Goal: Check status: Check status

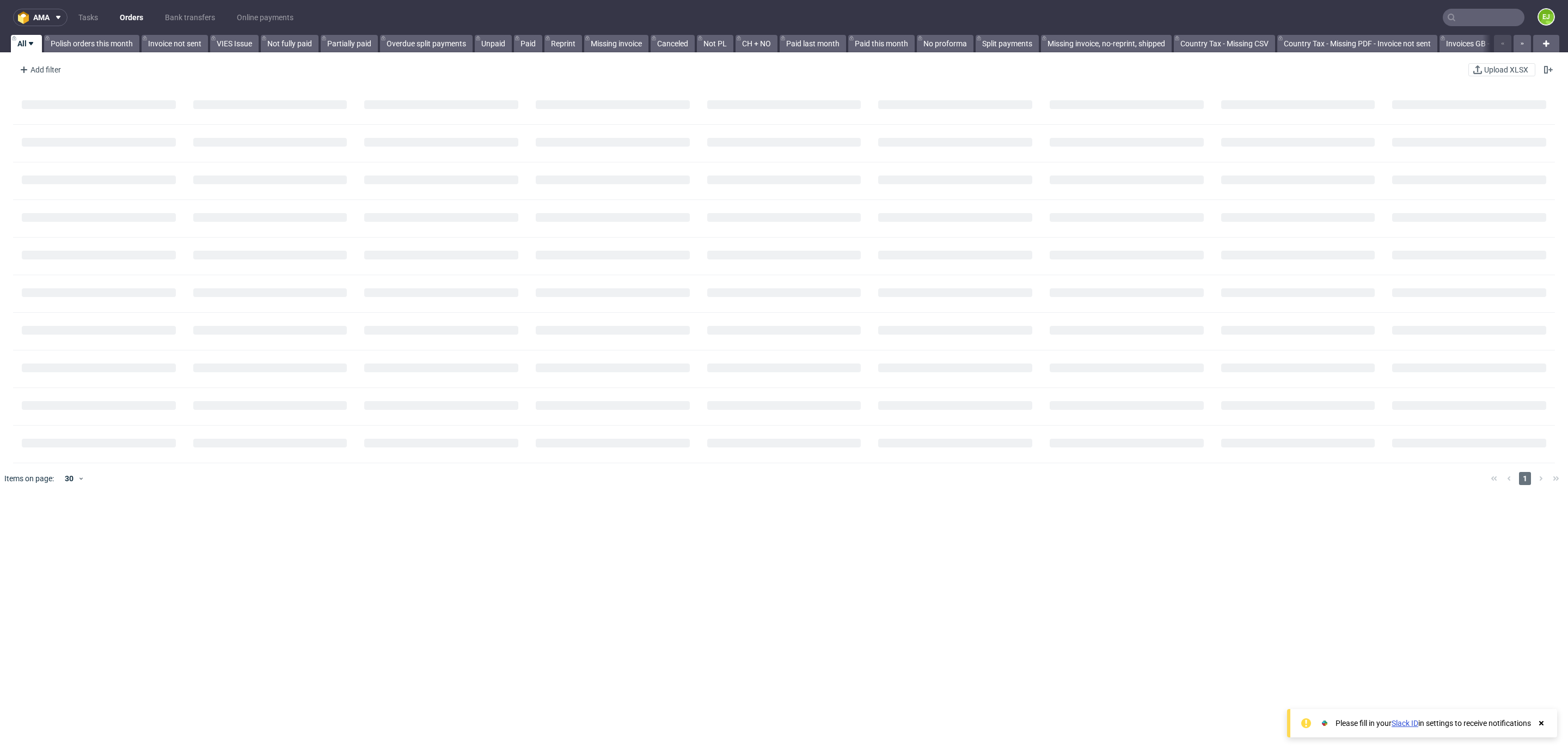
click at [1490, 17] on input "text" at bounding box center [1483, 17] width 82 height 18
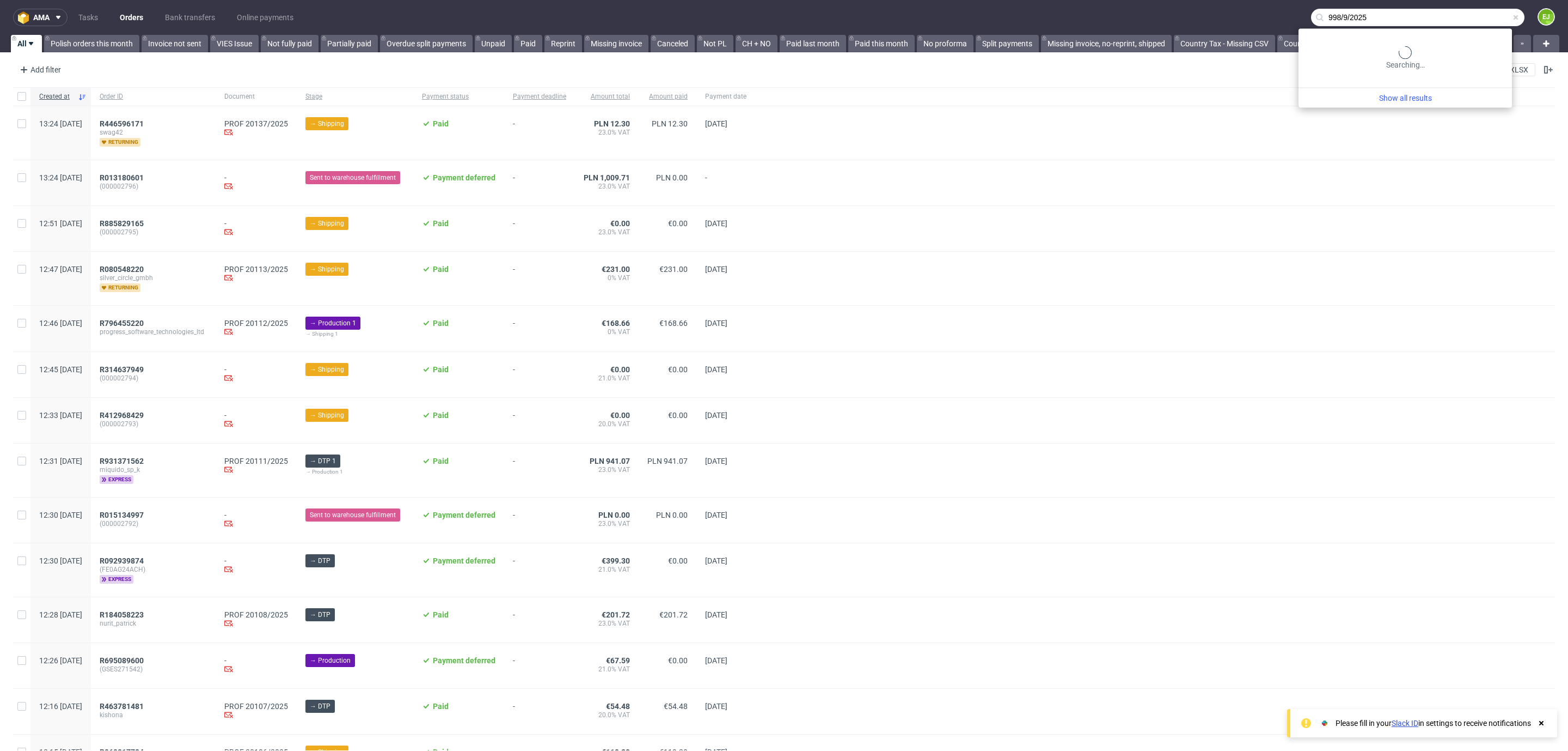
type input "998/9/2025"
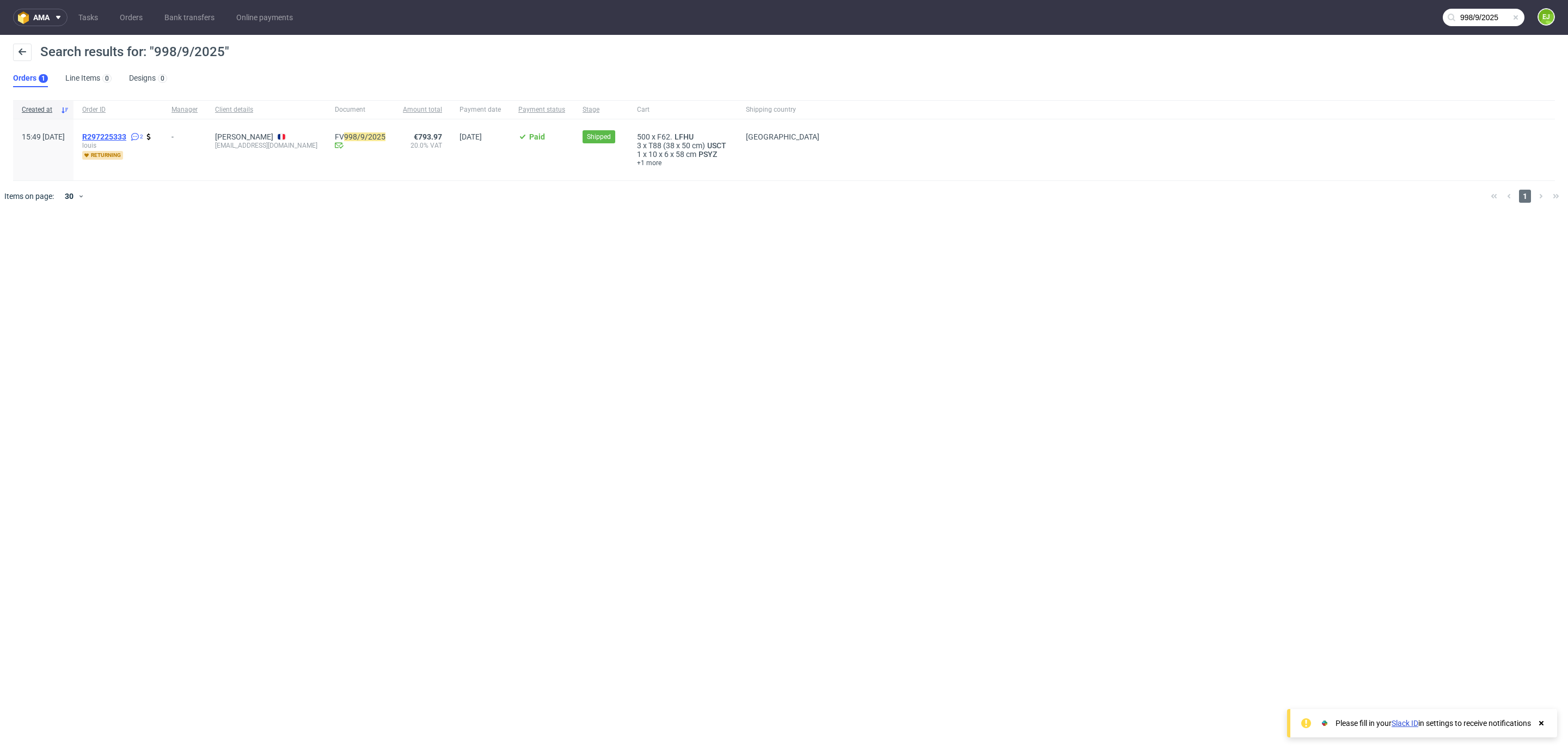
click at [127, 134] on span "R297225333" at bounding box center [104, 136] width 44 height 9
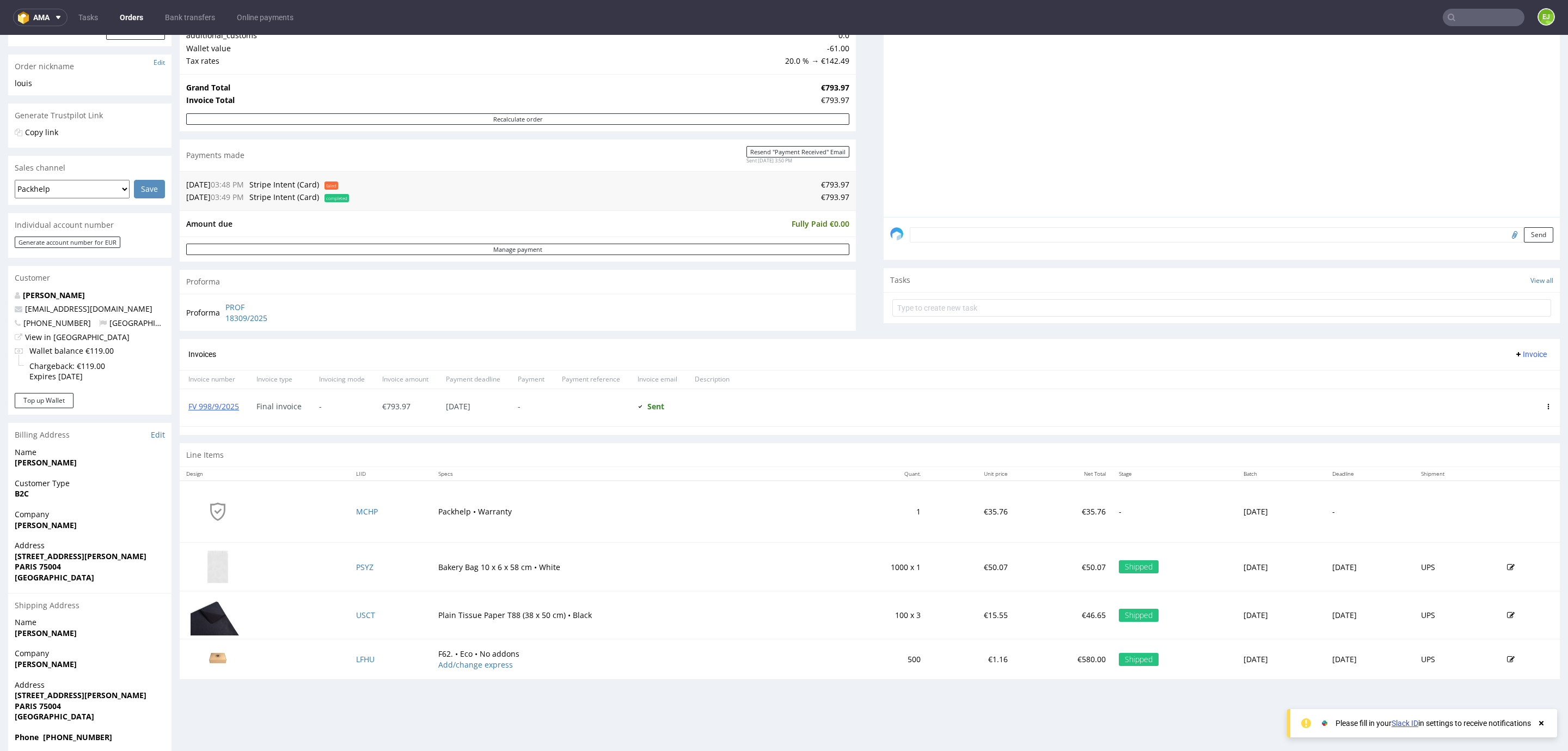
scroll to position [172, 0]
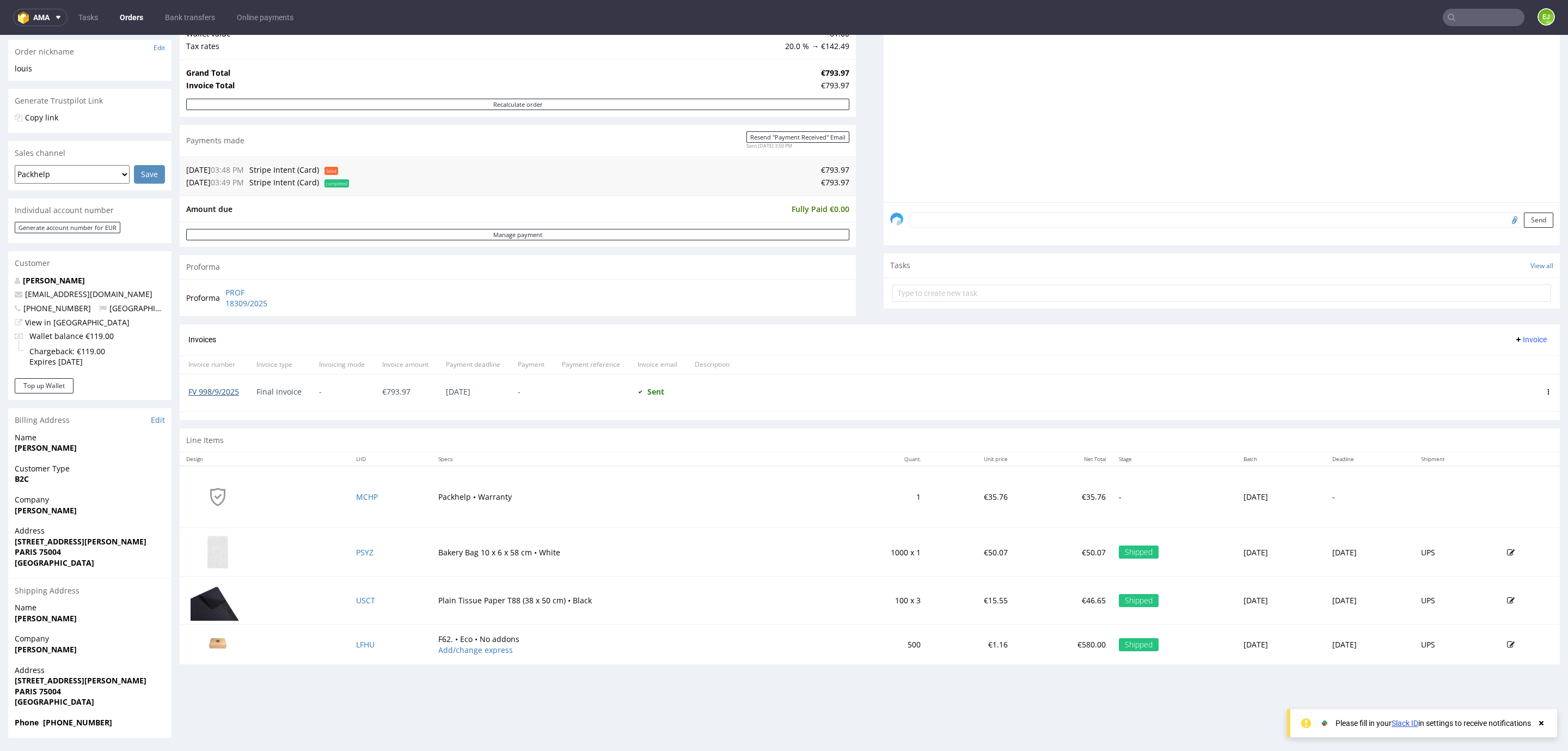
click at [225, 392] on link "FV 998/9/2025" at bounding box center [213, 391] width 51 height 10
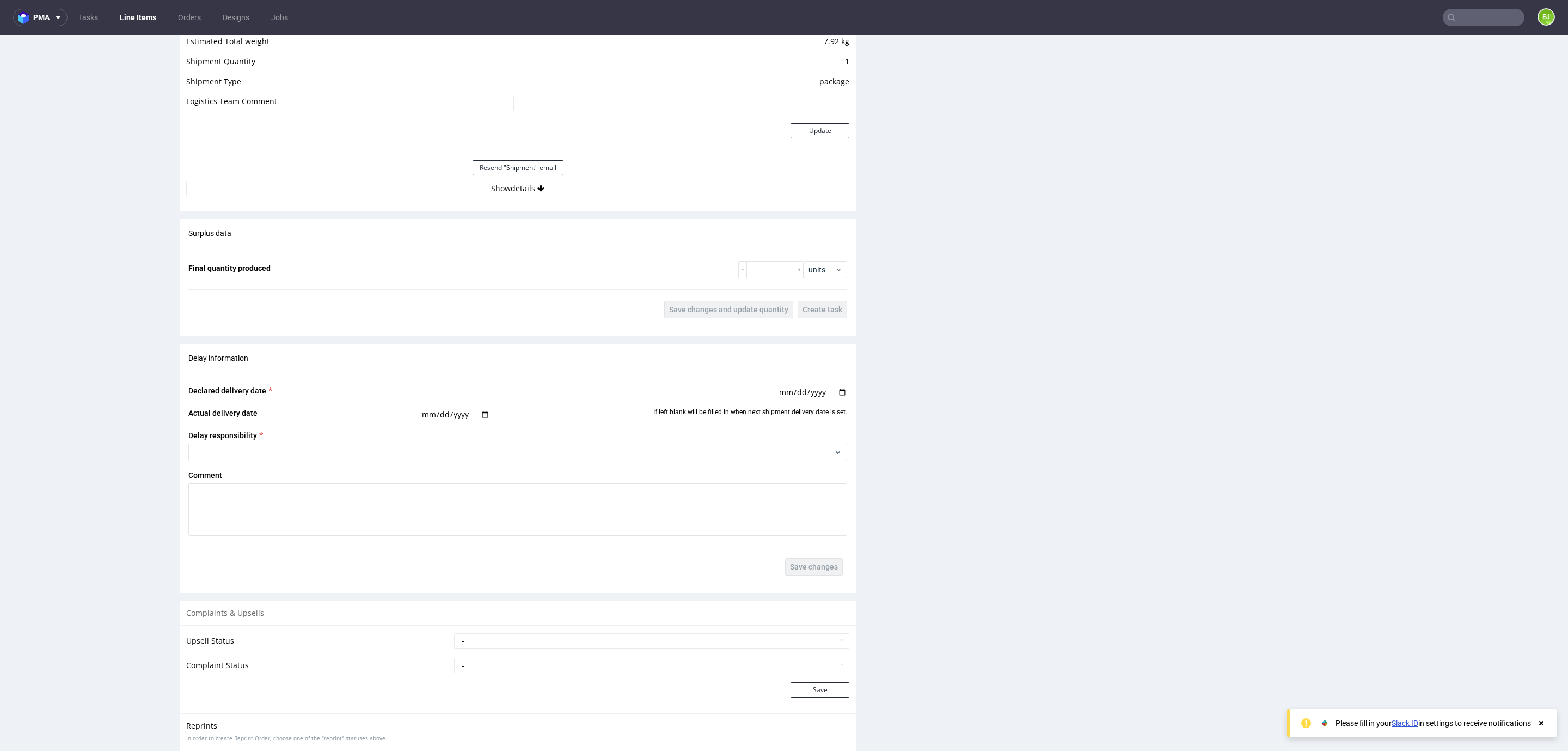
scroll to position [978, 0]
click at [518, 191] on button "Show details" at bounding box center [517, 188] width 663 height 15
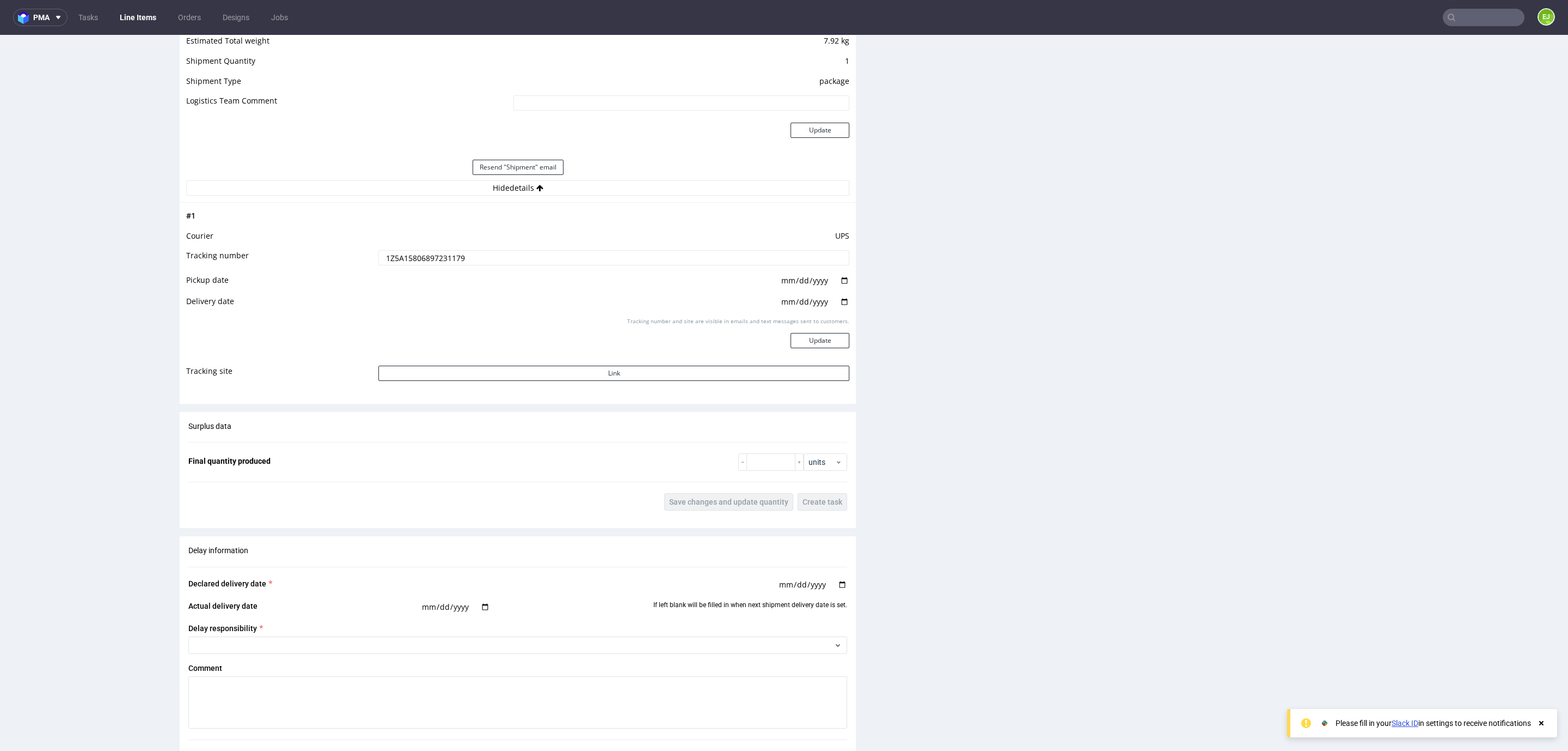
click at [497, 254] on input "1Z5A15806897231179" at bounding box center [614, 258] width 471 height 15
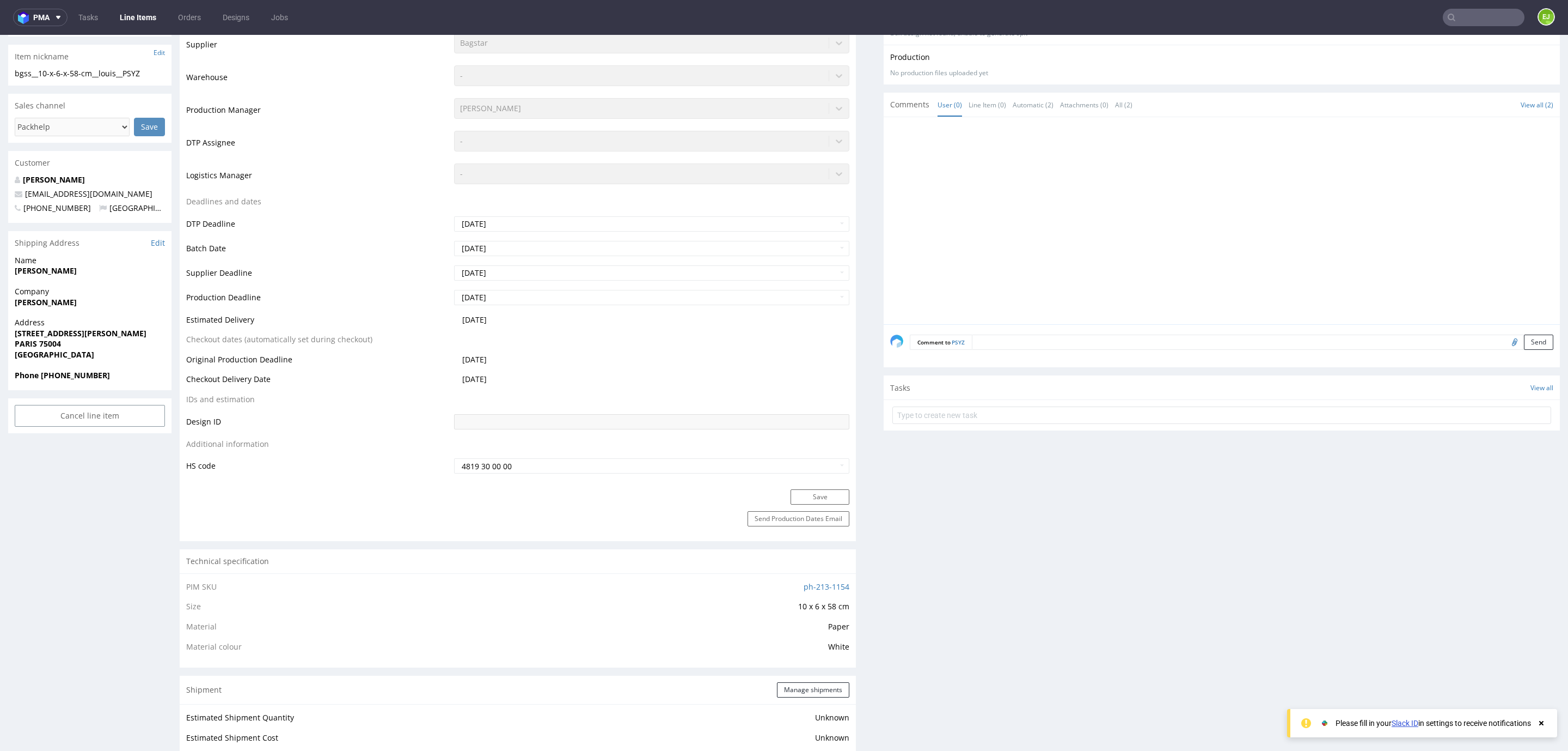
scroll to position [247, 0]
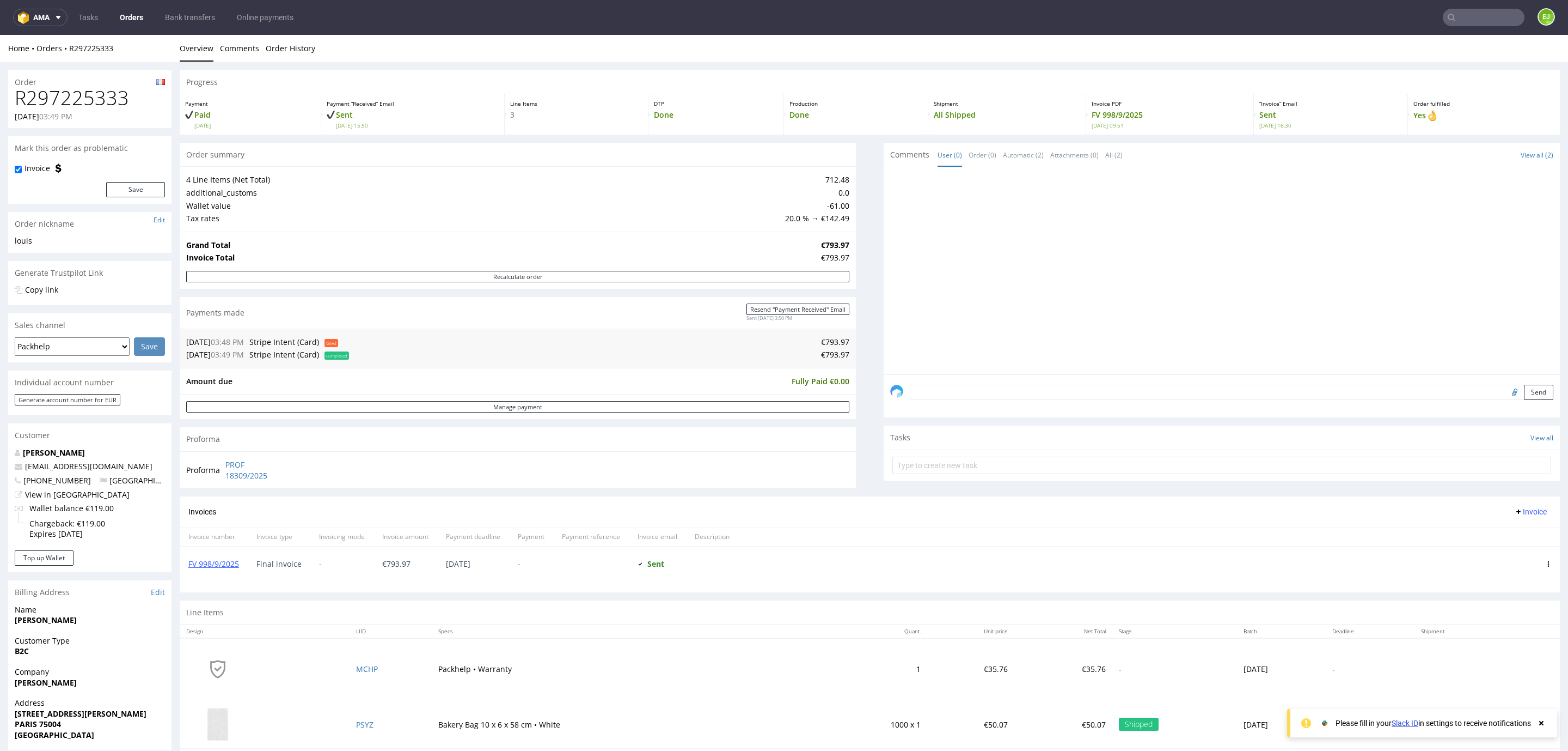
scroll to position [172, 0]
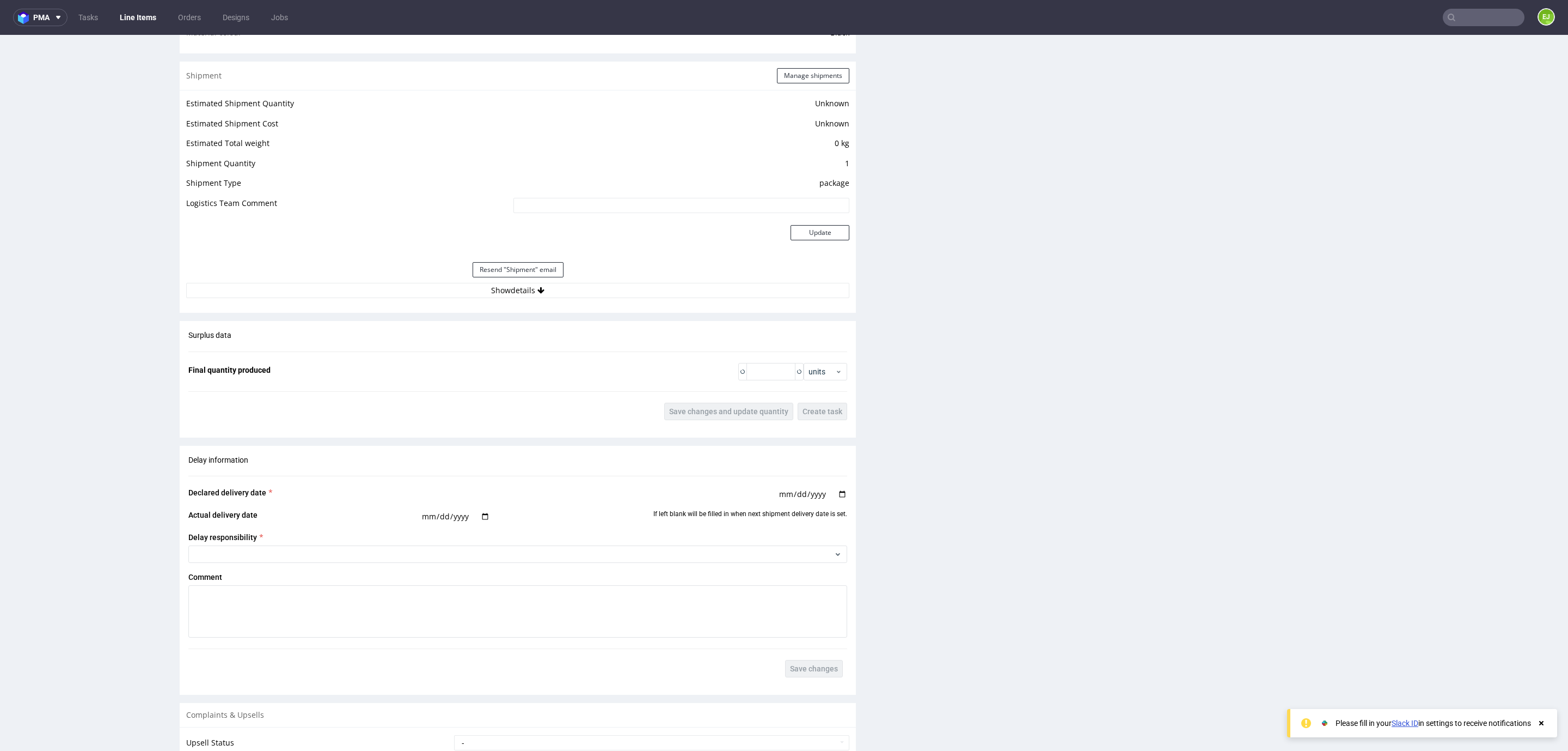
scroll to position [914, 0]
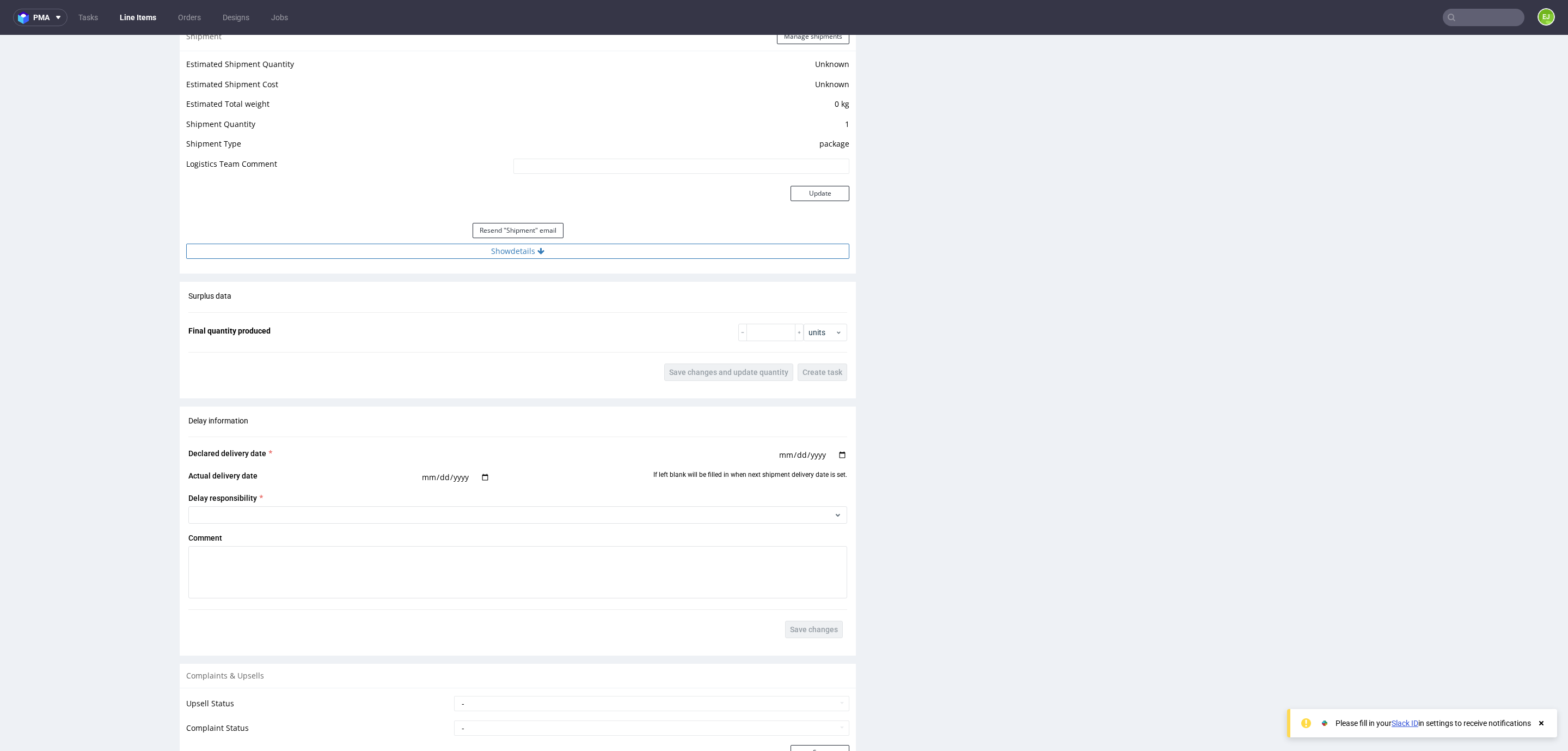
click at [499, 253] on button "Show details" at bounding box center [517, 251] width 663 height 15
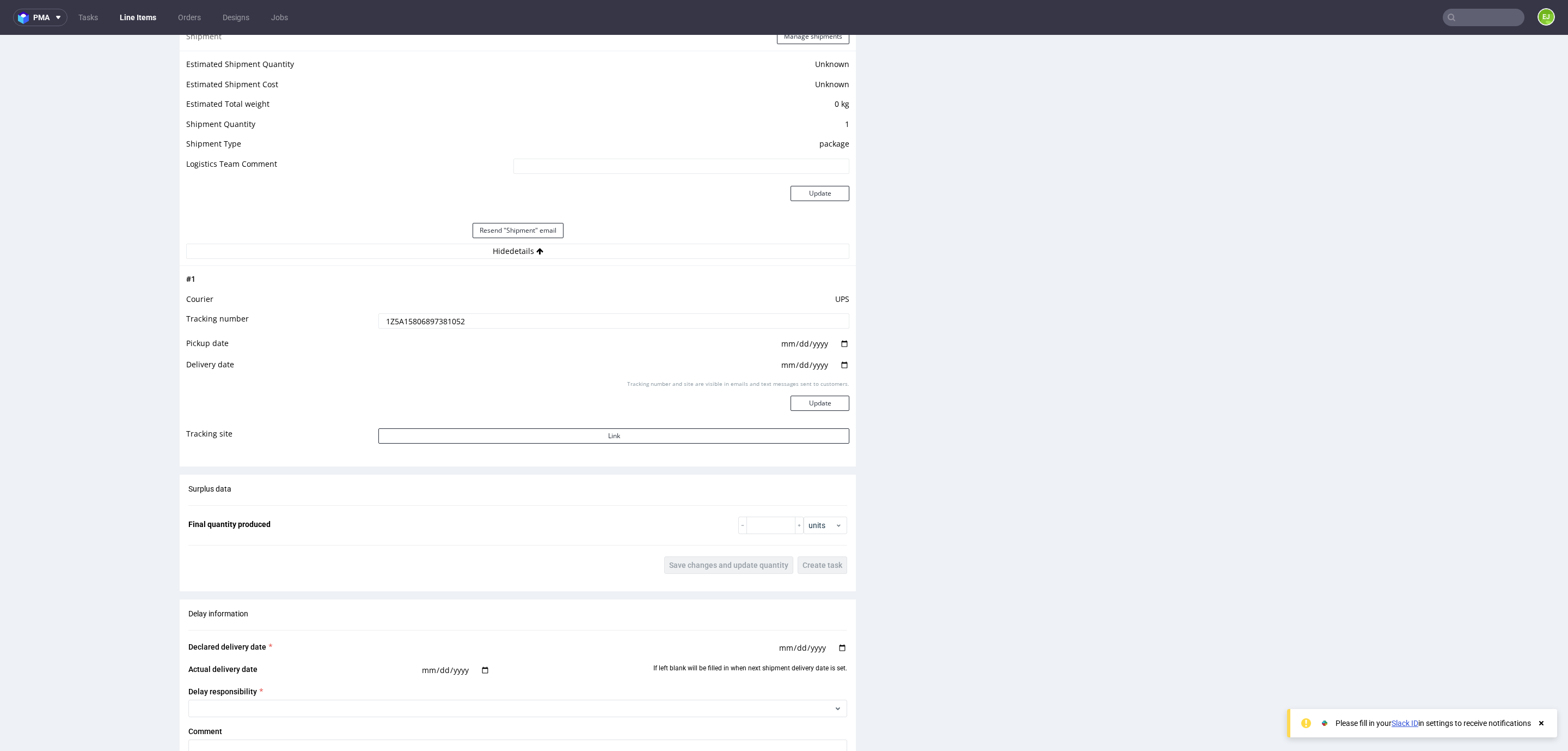
click at [438, 311] on td "UPS" at bounding box center [612, 302] width 474 height 20
click at [438, 321] on input "1Z5A15806897381052" at bounding box center [614, 320] width 471 height 15
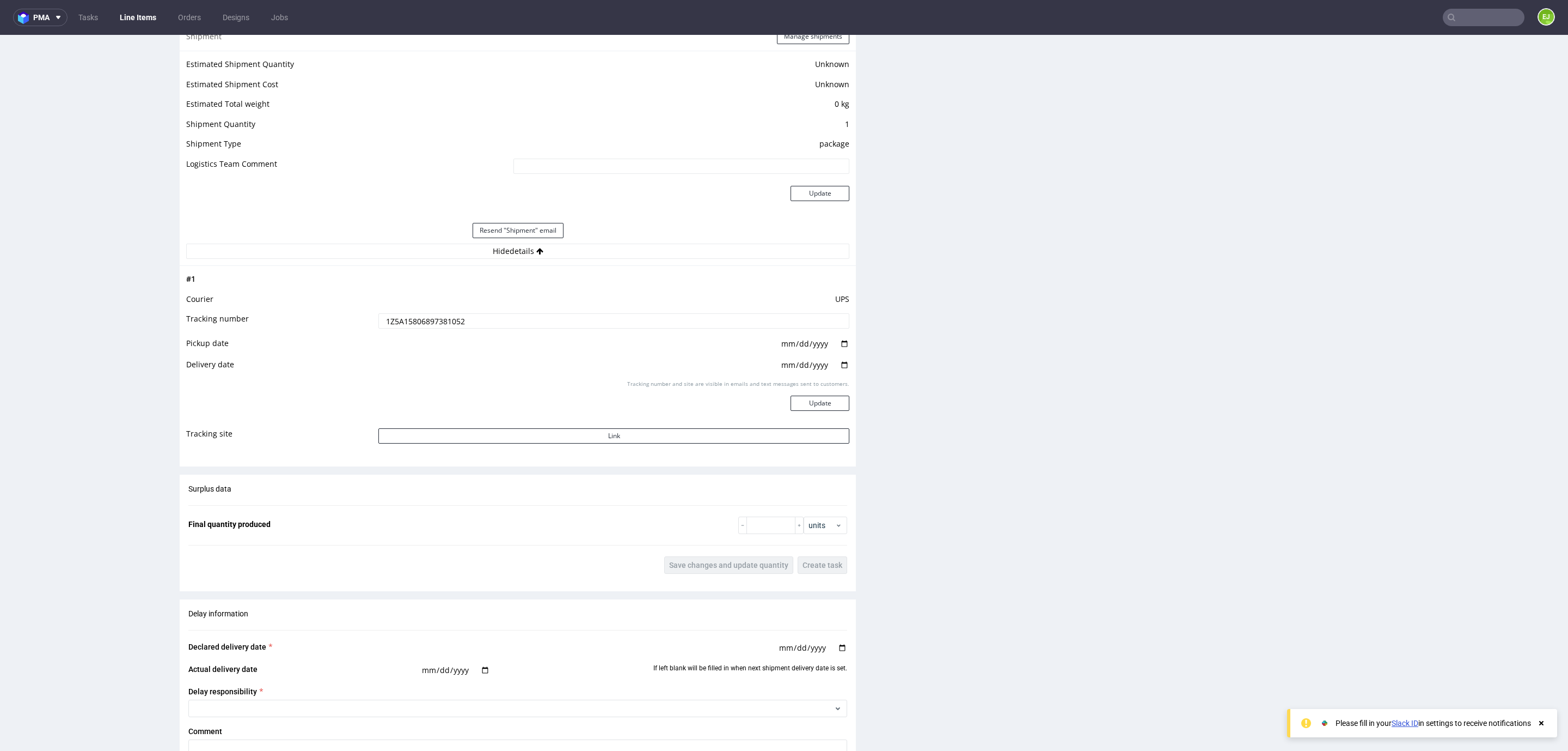
click at [438, 321] on input "1Z5A15806897381052" at bounding box center [614, 320] width 471 height 15
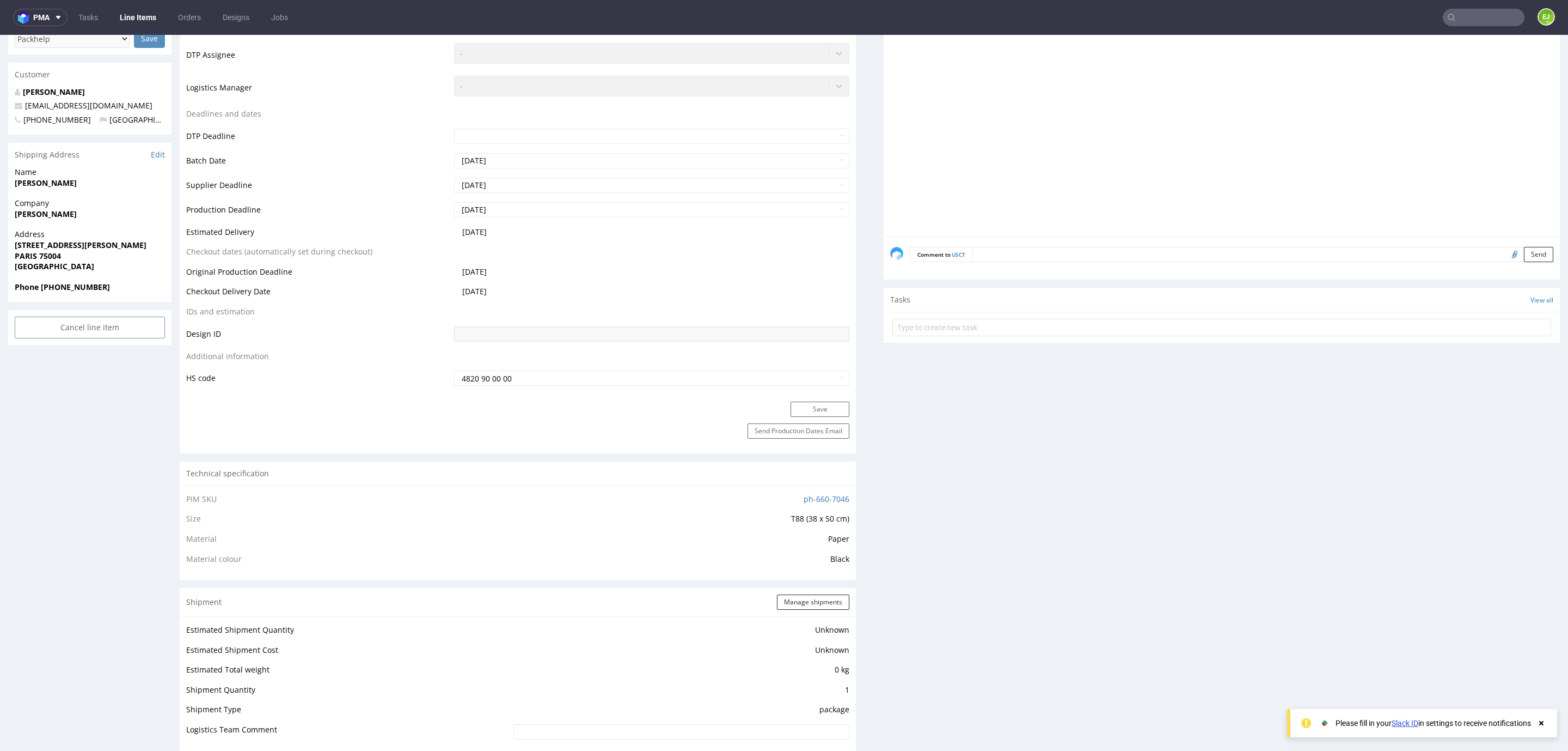
scroll to position [0, 0]
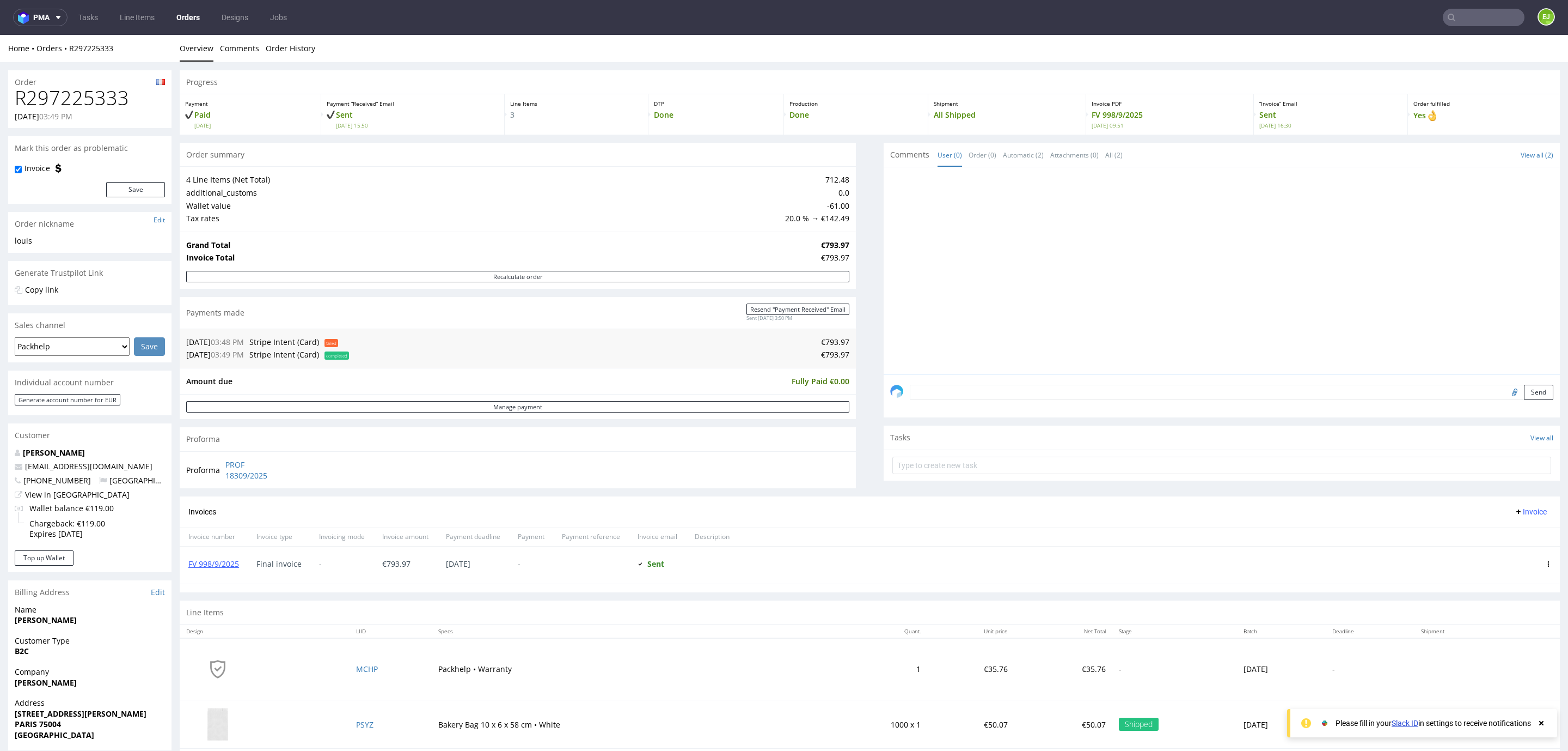
scroll to position [172, 0]
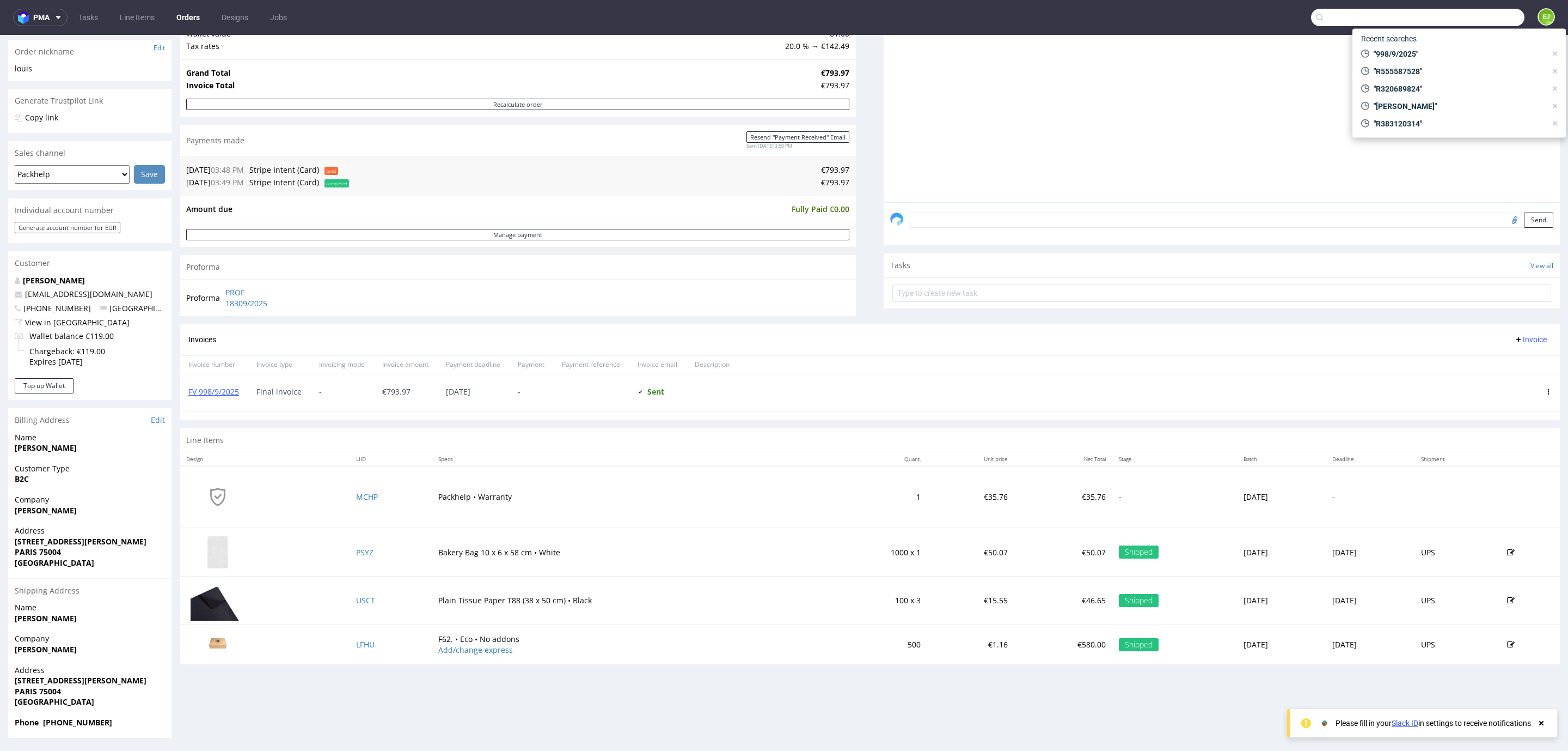
click at [1466, 9] on input "text" at bounding box center [1418, 17] width 214 height 18
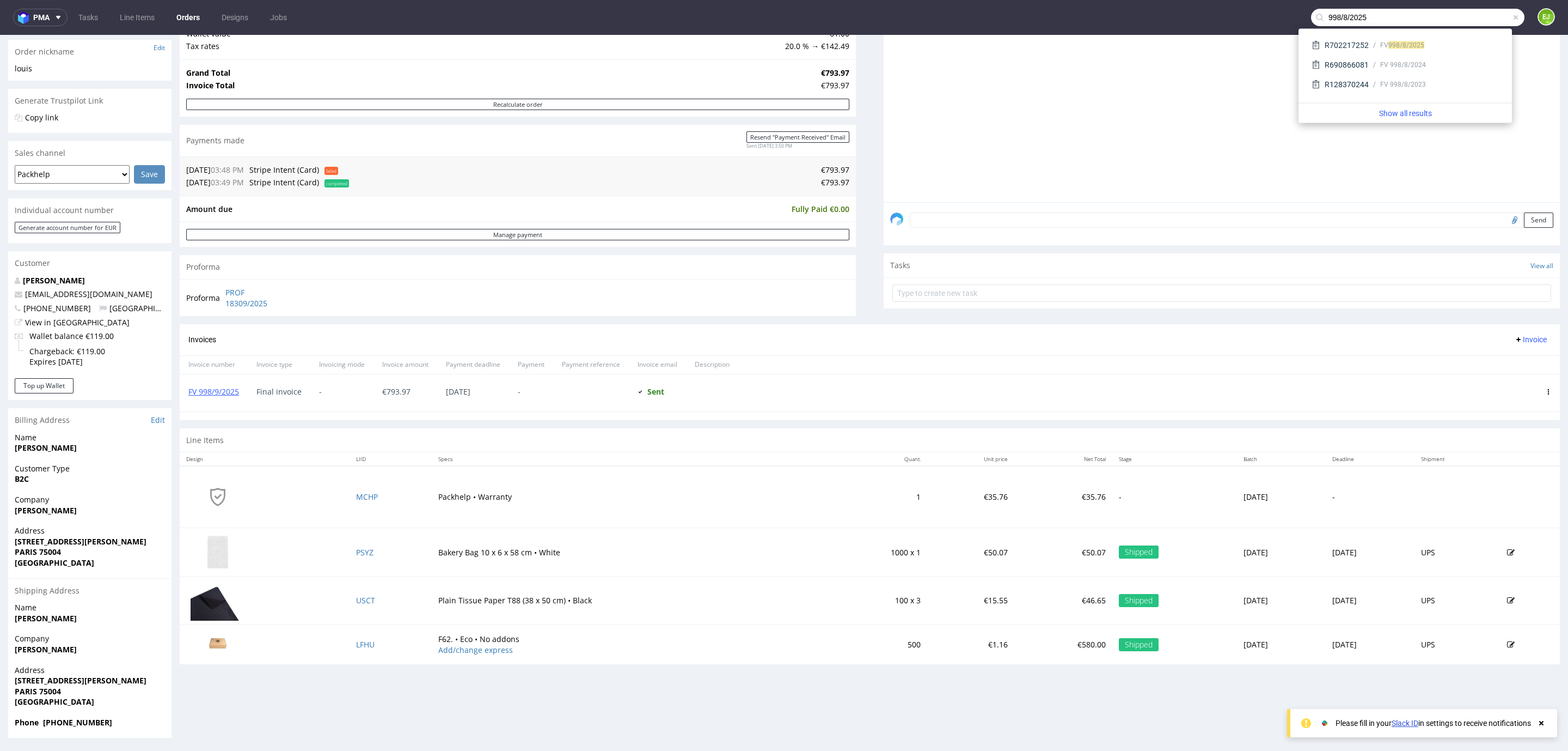
type input "998/8/2025"
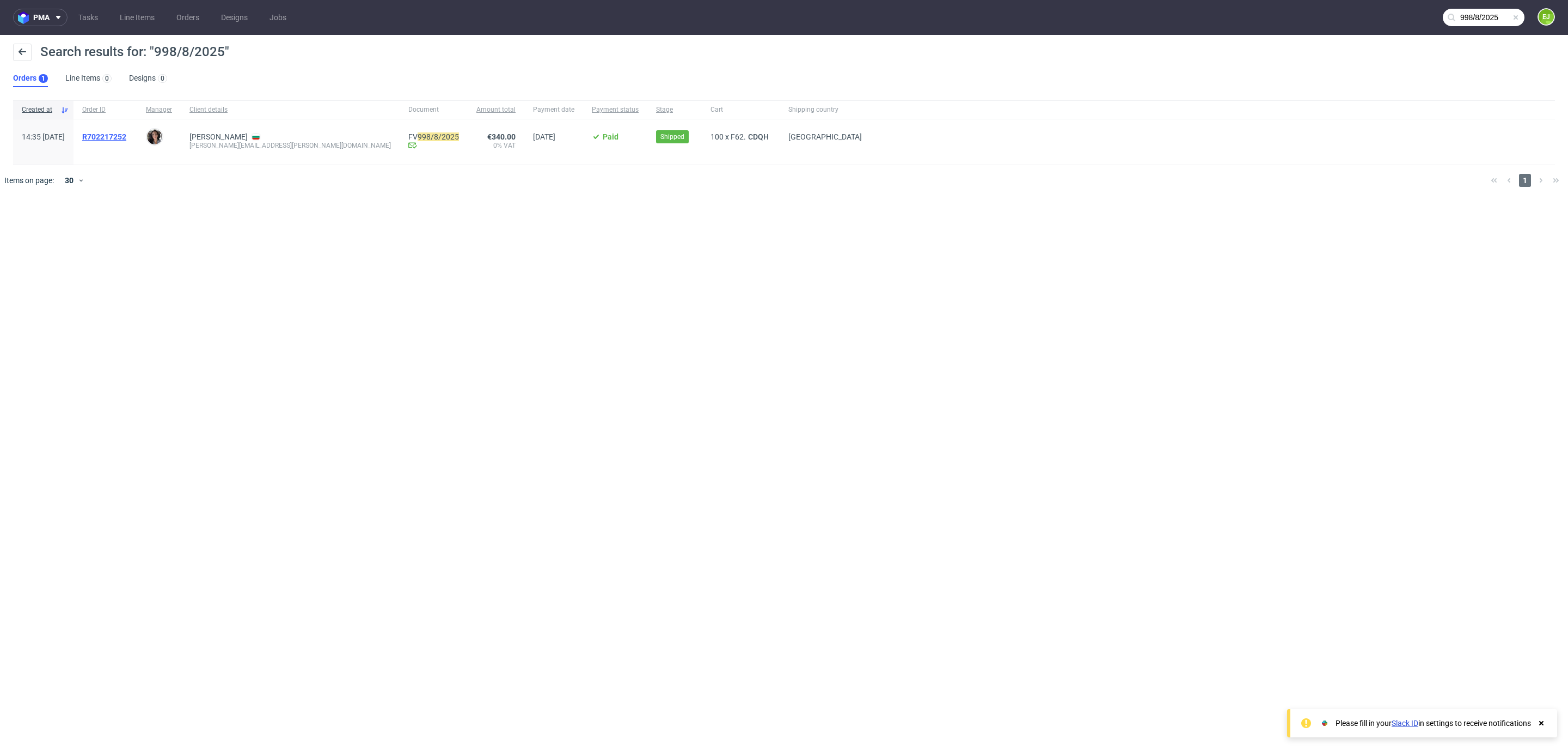
click at [127, 134] on span "R702217252" at bounding box center [104, 136] width 44 height 9
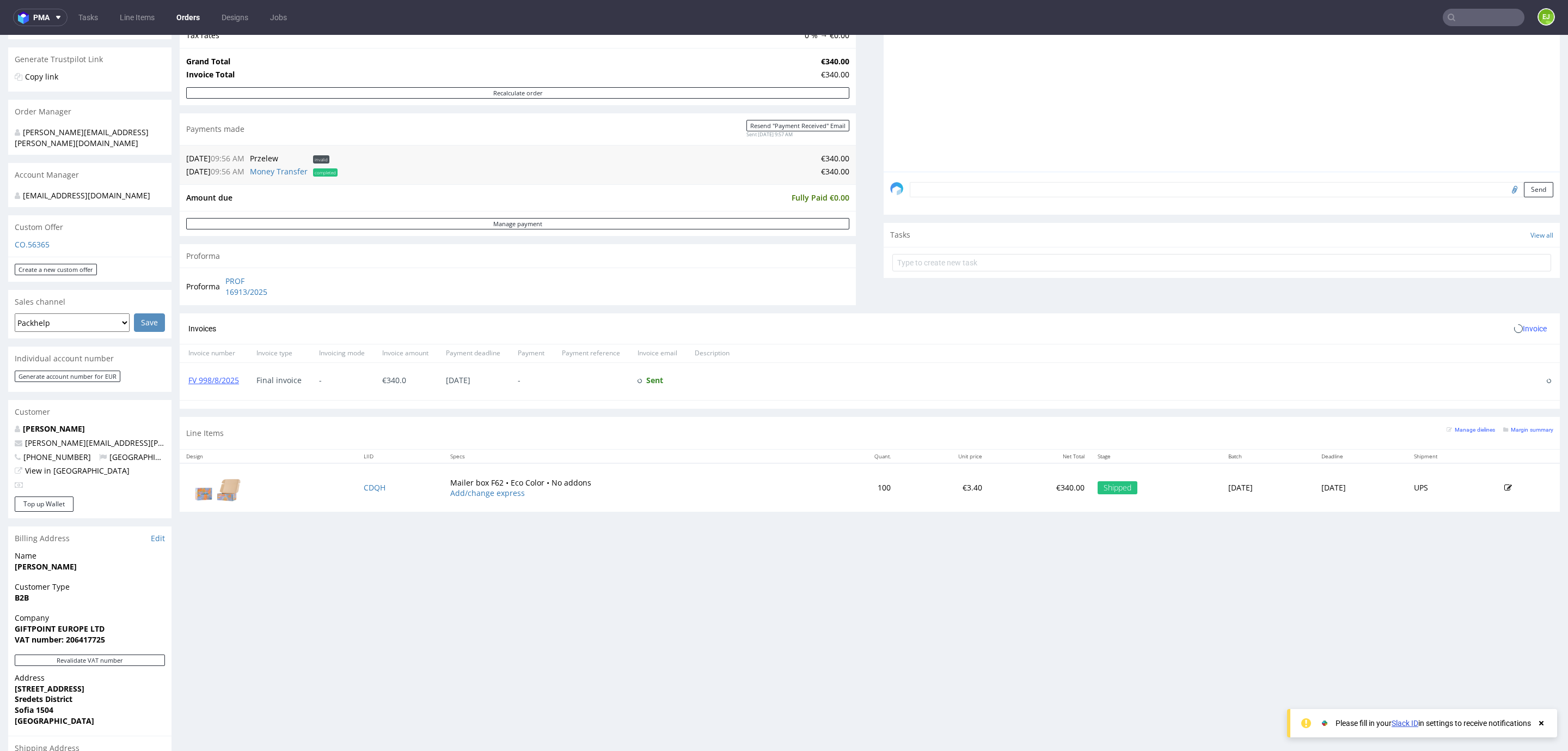
scroll to position [211, 0]
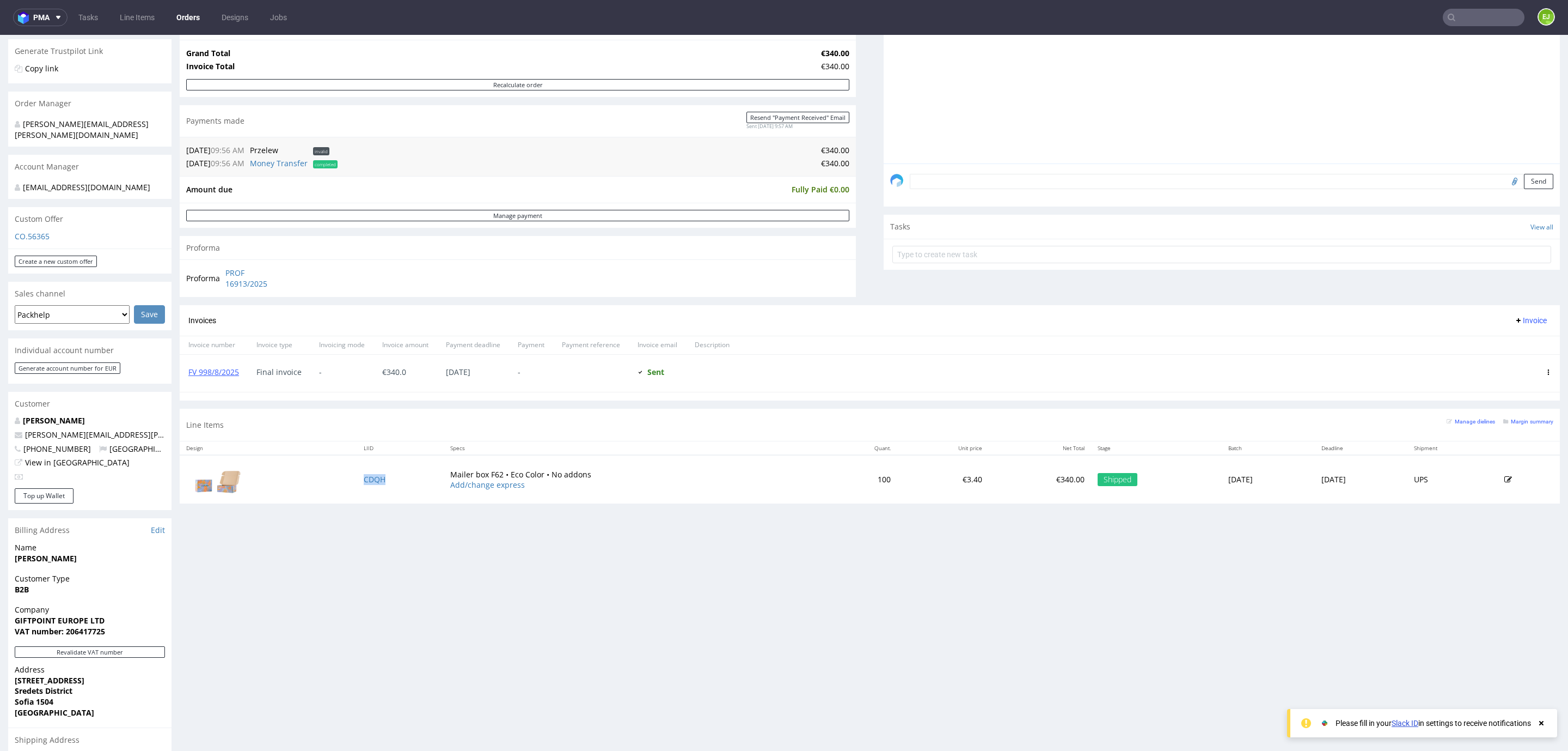
click at [357, 482] on td "CDQH" at bounding box center [400, 479] width 86 height 49
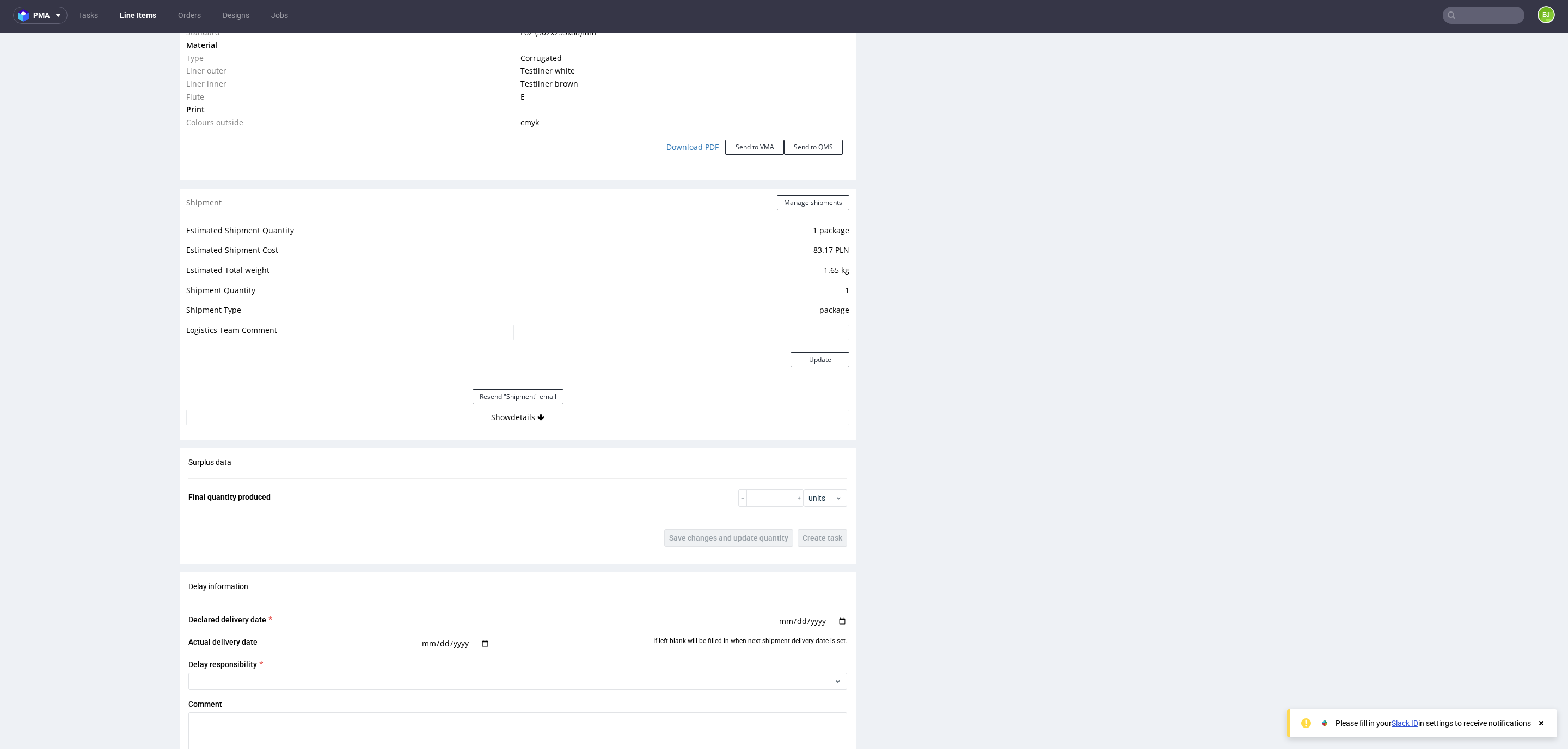
scroll to position [1162, 0]
click at [394, 412] on div "Estimated Shipment Quantity 1 package Estimated Shipment Cost 83.17 PLN Estimat…" at bounding box center [517, 323] width 676 height 214
click at [394, 412] on button "Show details" at bounding box center [517, 416] width 663 height 15
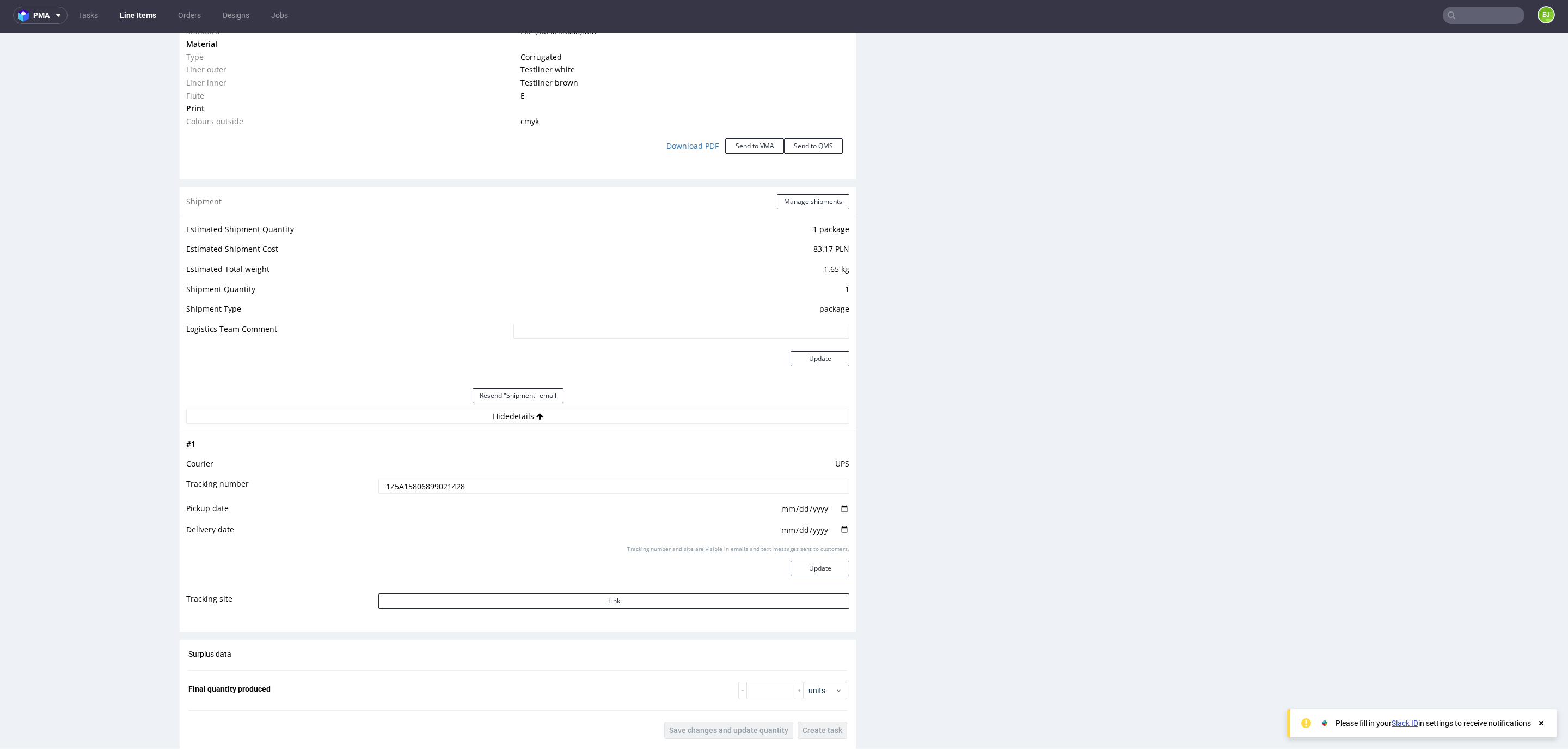
click at [439, 482] on input "1Z5A15806899021428" at bounding box center [614, 485] width 471 height 15
